Goal: Task Accomplishment & Management: Use online tool/utility

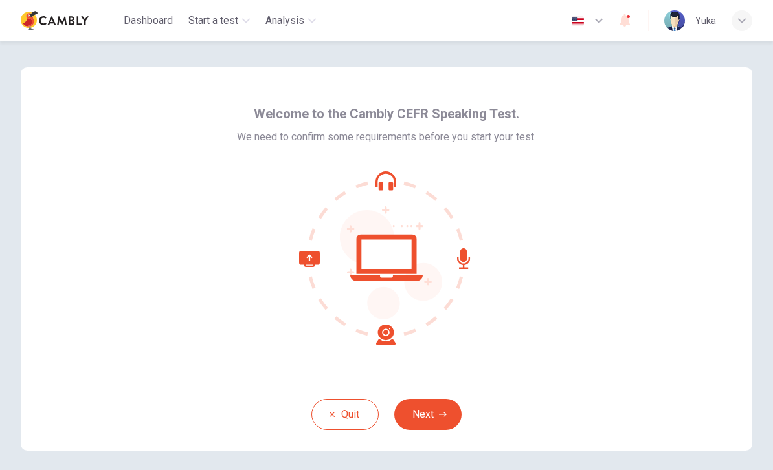
click at [446, 408] on button "Next" at bounding box center [427, 414] width 67 height 31
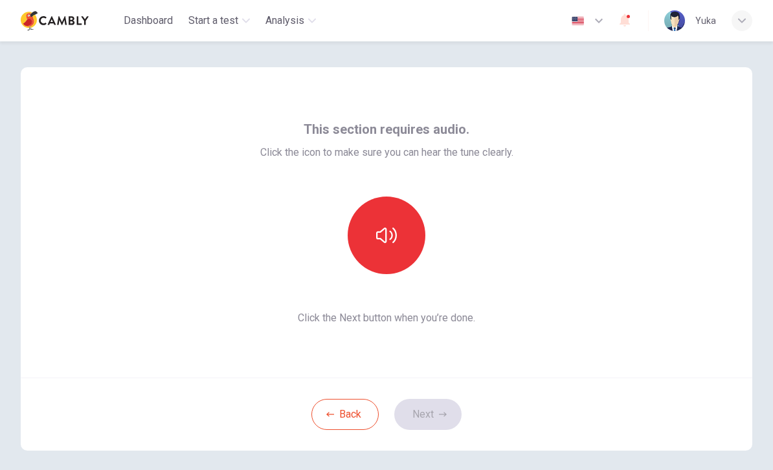
click at [393, 224] on button "button" at bounding box center [386, 236] width 78 height 78
click at [435, 406] on button "Next" at bounding box center [427, 414] width 67 height 31
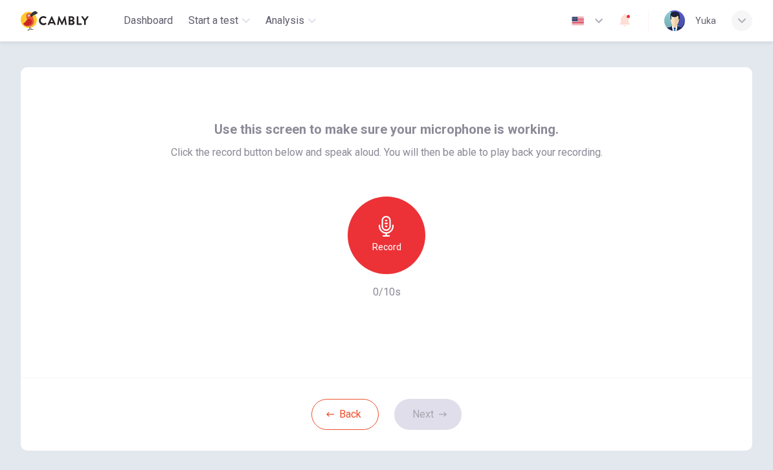
click at [386, 225] on icon "button" at bounding box center [386, 226] width 21 height 21
click at [573, 19] on img "button" at bounding box center [577, 21] width 16 height 10
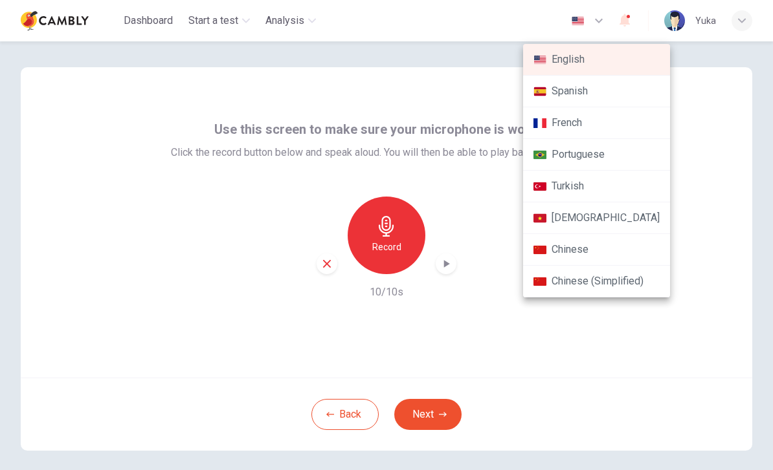
click at [545, 60] on img at bounding box center [539, 60] width 13 height 10
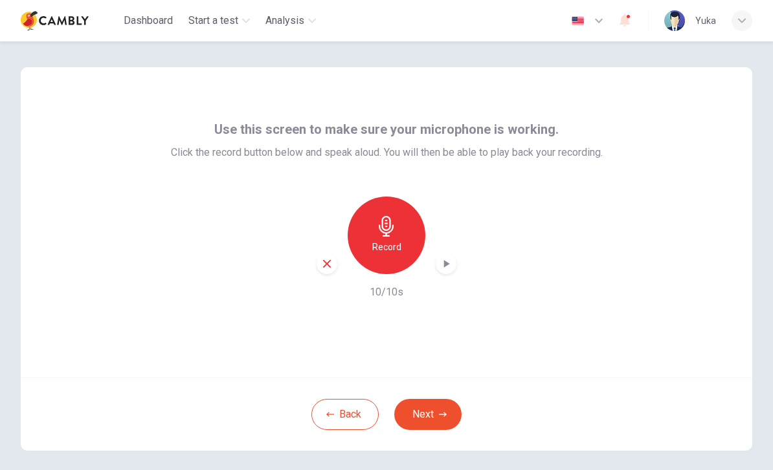
click at [455, 263] on div "button" at bounding box center [445, 264] width 21 height 21
click at [454, 259] on div "button" at bounding box center [445, 264] width 21 height 21
click at [399, 243] on h6 "Record" at bounding box center [386, 247] width 29 height 16
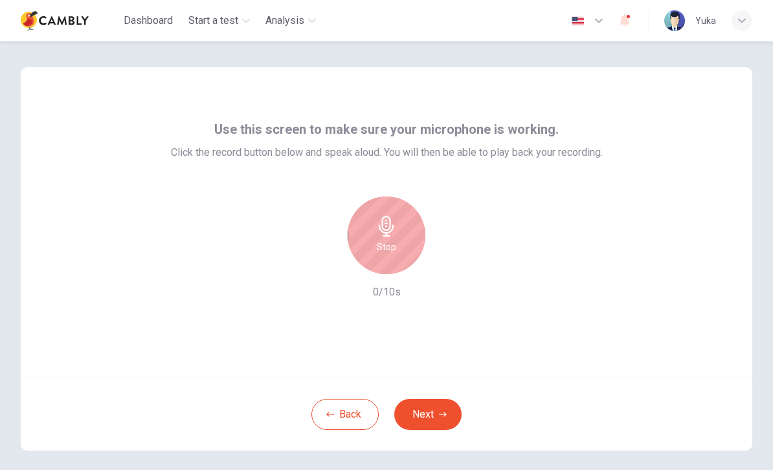
click at [391, 241] on h6 "Stop" at bounding box center [386, 247] width 19 height 16
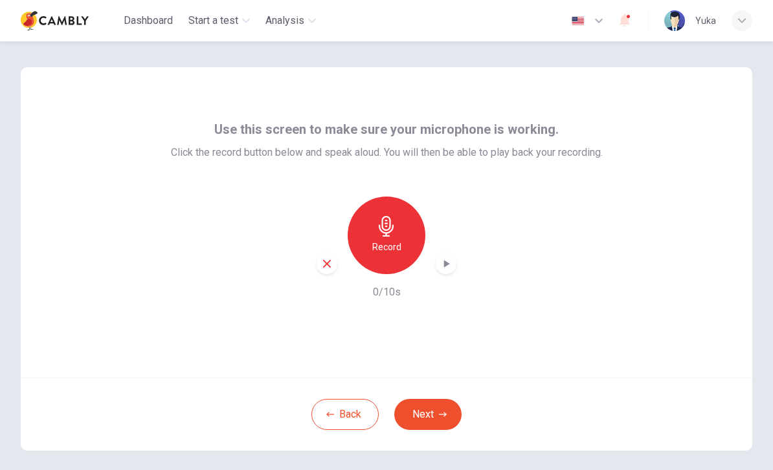
click at [434, 408] on button "Next" at bounding box center [427, 414] width 67 height 31
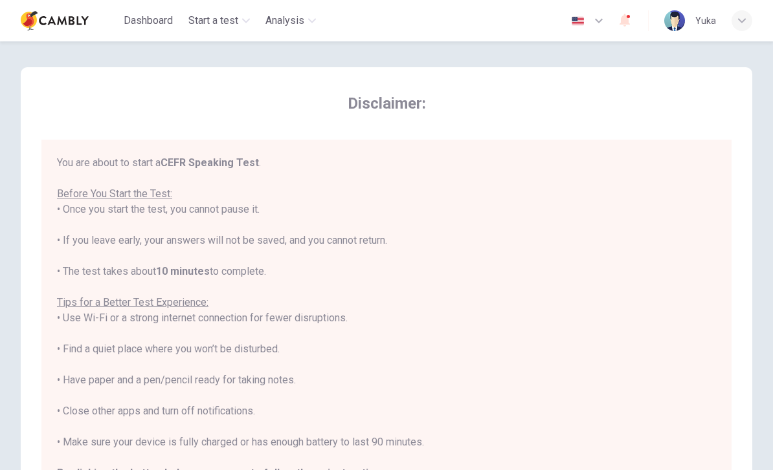
click at [161, 187] on div "You are about to start a CEFR Speaking Test . Before You Start the Test: • Once…" at bounding box center [386, 333] width 659 height 357
click at [133, 201] on div "You are about to start a CEFR Speaking Test . Before You Start the Test: • Once…" at bounding box center [386, 333] width 659 height 357
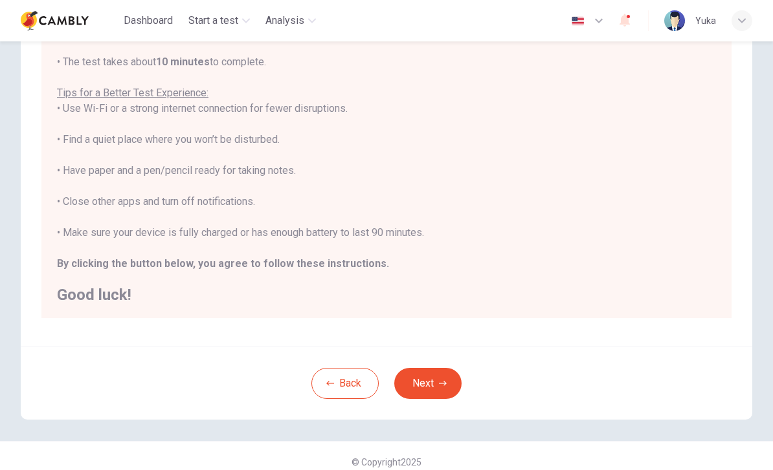
scroll to position [197, 0]
click at [455, 394] on button "Next" at bounding box center [427, 382] width 67 height 31
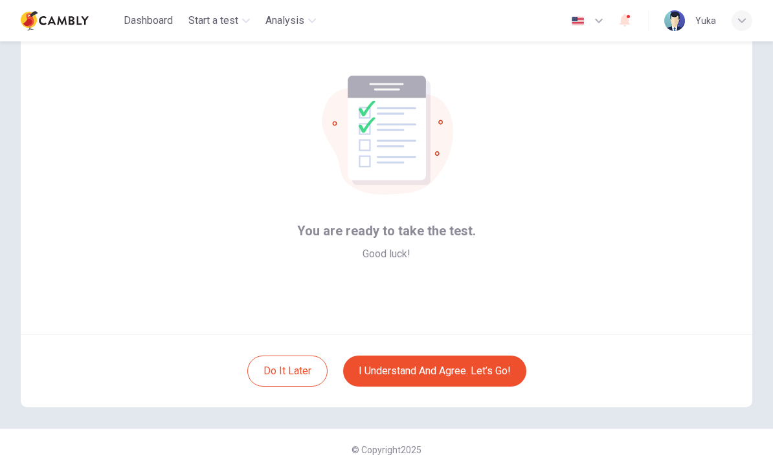
scroll to position [43, 0]
click at [486, 377] on button "I understand and agree. Let’s go!" at bounding box center [434, 371] width 183 height 31
click at [476, 382] on button "I understand and agree. Let’s go!" at bounding box center [434, 371] width 183 height 31
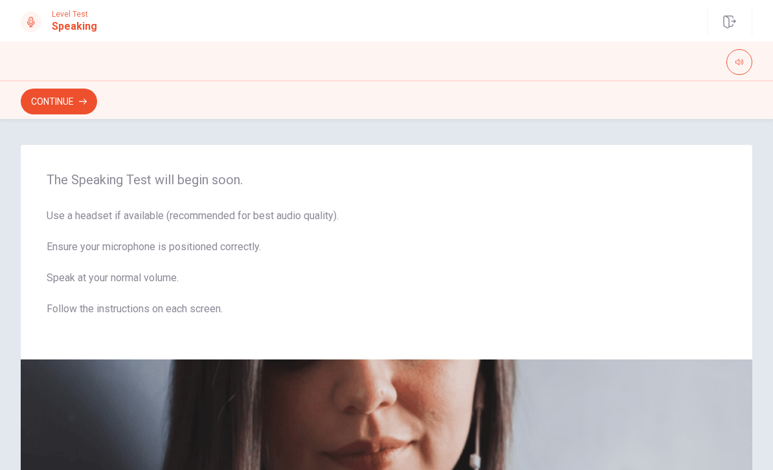
scroll to position [-1, 0]
click at [57, 98] on button "Continue" at bounding box center [59, 102] width 76 height 26
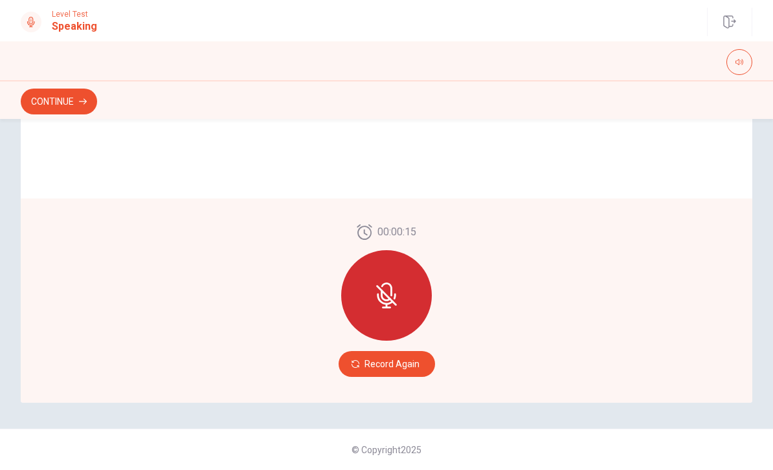
scroll to position [306, 0]
click at [388, 293] on icon at bounding box center [386, 296] width 26 height 26
click at [386, 362] on button "Record Again" at bounding box center [386, 364] width 96 height 26
click at [81, 92] on button "Continue" at bounding box center [59, 102] width 76 height 26
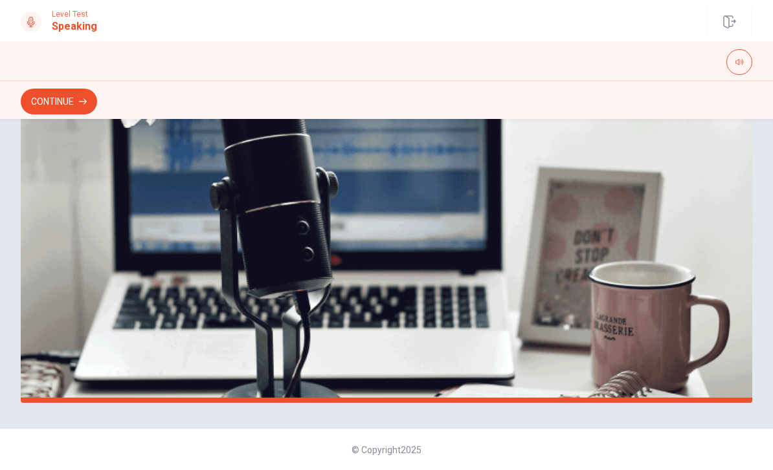
click at [52, 92] on button "Continue" at bounding box center [59, 102] width 76 height 26
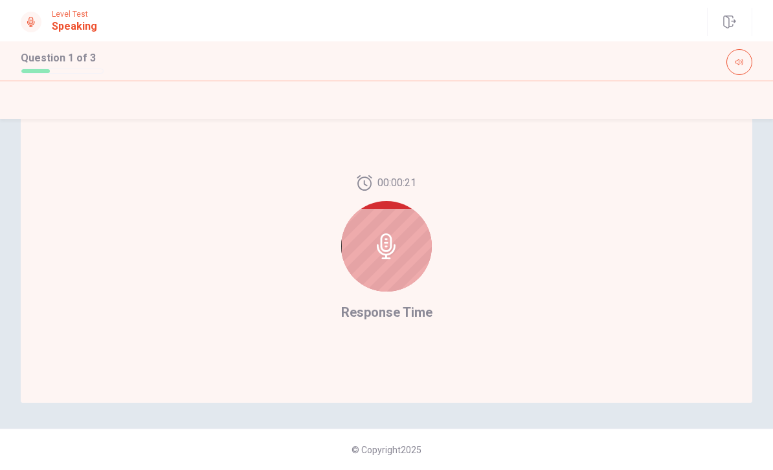
click at [387, 245] on icon at bounding box center [386, 247] width 26 height 26
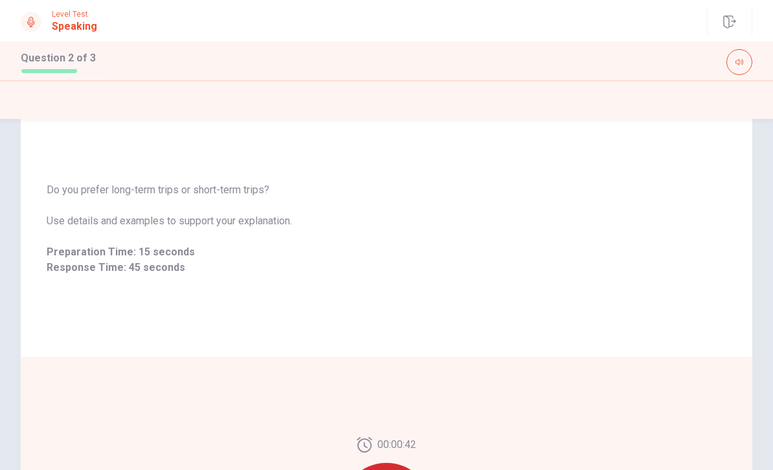
scroll to position [47, 0]
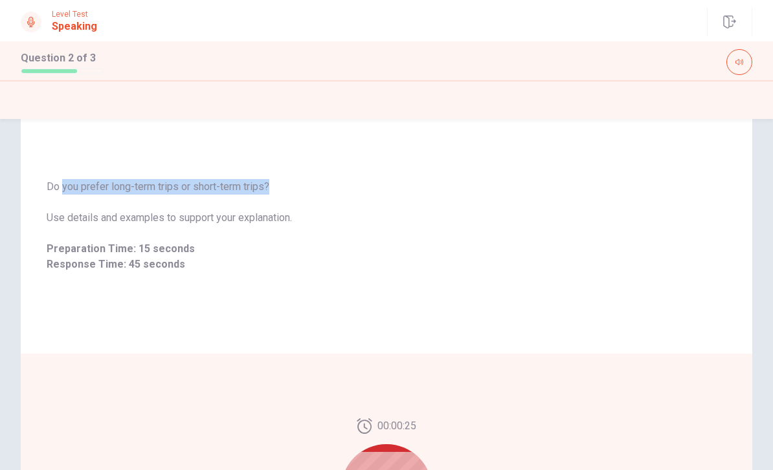
click at [452, 309] on div "Do you prefer long-term trips or short-term trips? Use details and examples to …" at bounding box center [386, 226] width 731 height 256
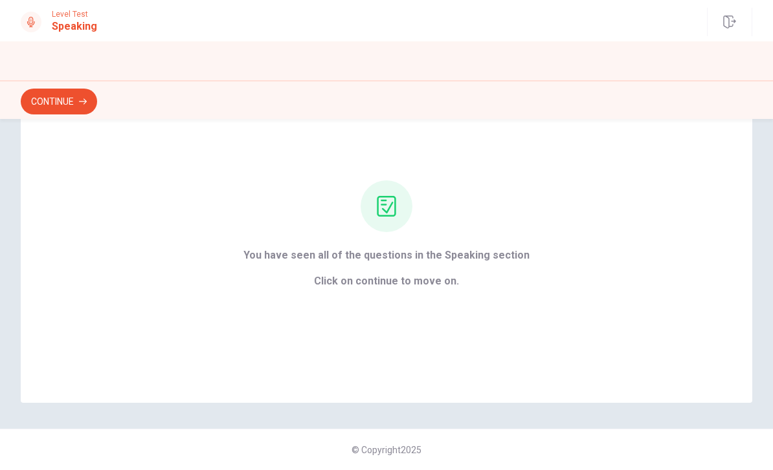
scroll to position [78, 0]
click at [414, 234] on div "You have seen all of the questions in the Speaking section Click on continue to…" at bounding box center [386, 235] width 322 height 109
click at [389, 214] on icon at bounding box center [386, 206] width 21 height 21
click at [78, 101] on button "Continue" at bounding box center [59, 102] width 76 height 26
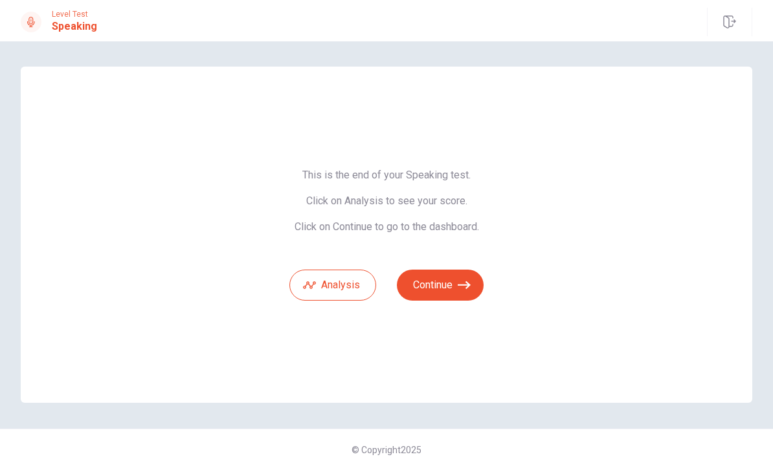
click at [459, 289] on icon "button" at bounding box center [463, 285] width 13 height 13
